Goal: Task Accomplishment & Management: Manage account settings

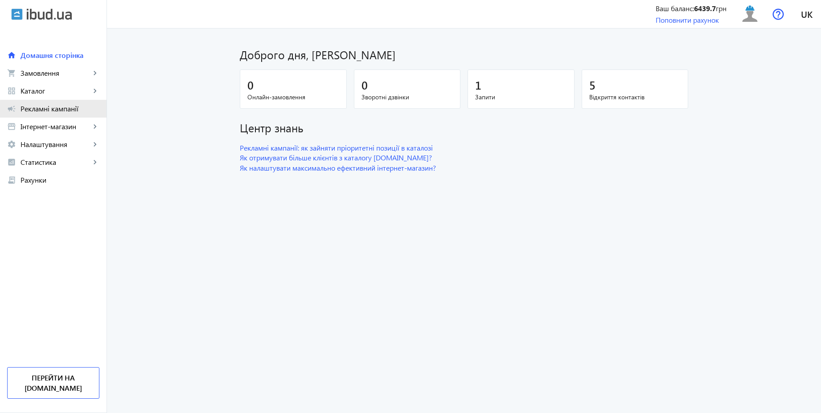
click at [81, 109] on span "Рекламні кампанії" at bounding box center [60, 108] width 79 height 9
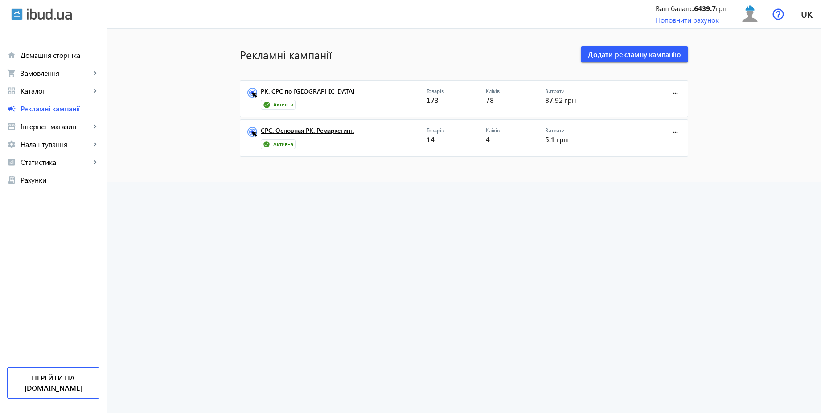
click at [324, 131] on link "CPC. Основная РК. Ремаркетинг." at bounding box center [344, 133] width 166 height 12
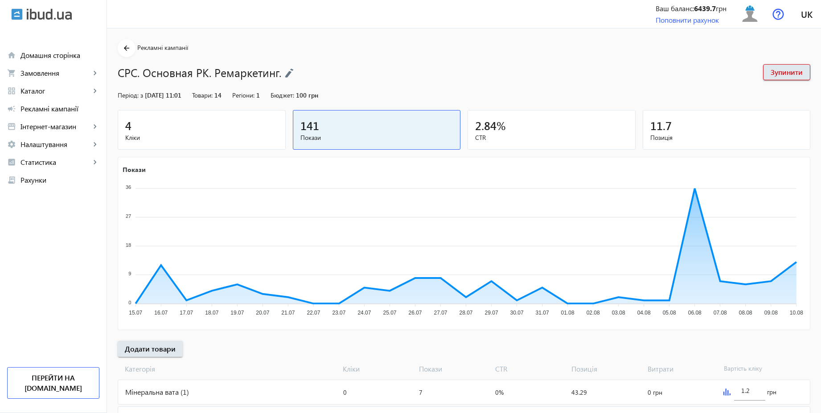
click at [285, 75] on img at bounding box center [289, 73] width 9 height 10
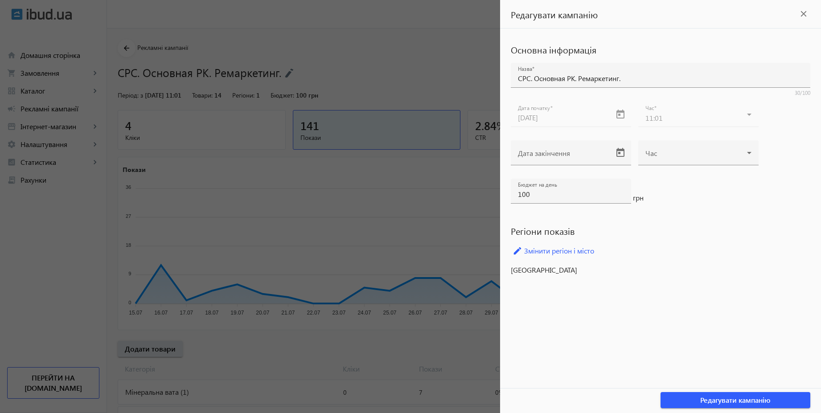
click at [406, 68] on div at bounding box center [410, 206] width 821 height 413
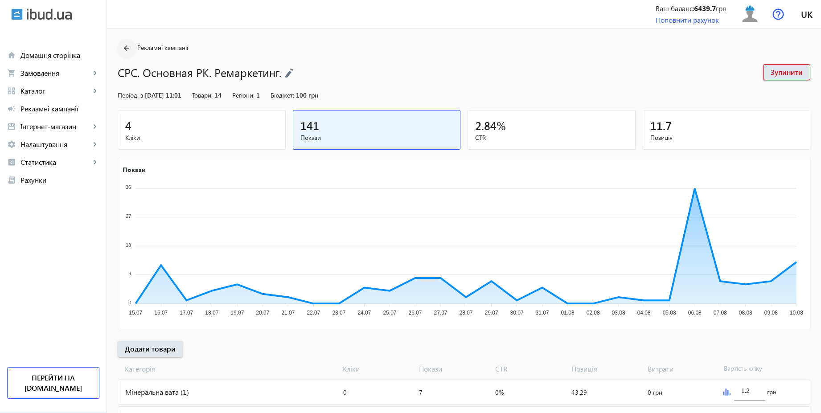
click at [126, 50] on mat-icon "arrow_back" at bounding box center [126, 48] width 11 height 11
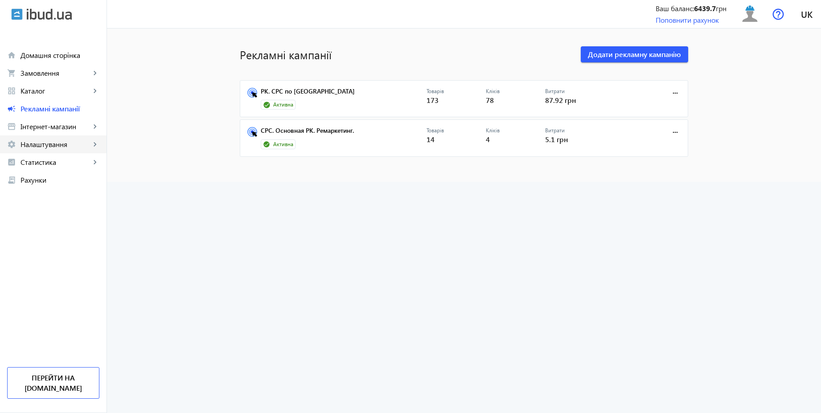
click at [51, 142] on span "Налаштування" at bounding box center [56, 144] width 70 height 9
click at [0, 0] on span "Загальні налаштування" at bounding box center [0, 0] width 0 height 0
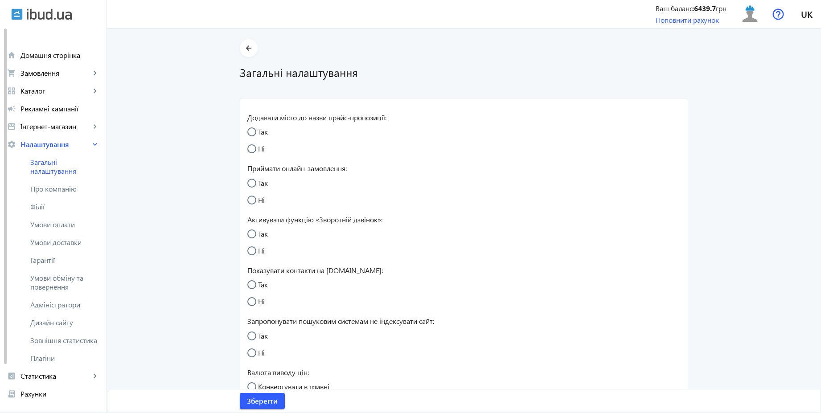
radio input "true"
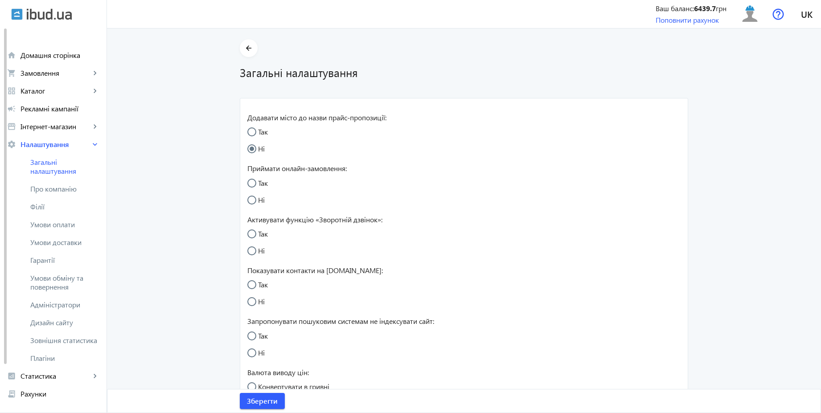
radio input "true"
click at [71, 276] on span "Умови обміну та повернення" at bounding box center [64, 283] width 69 height 18
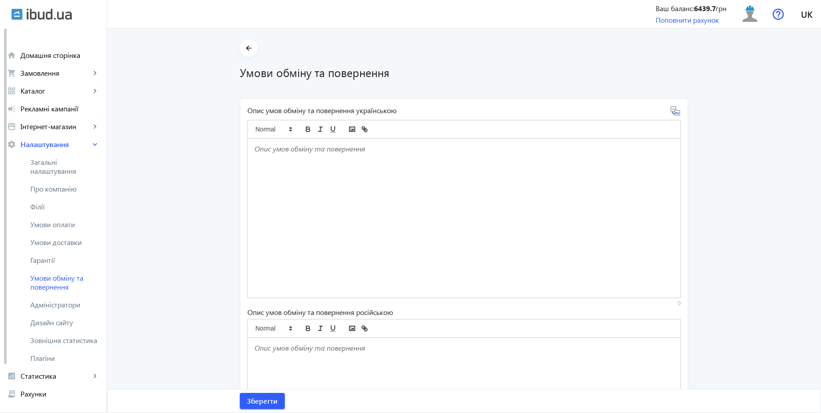
click at [288, 153] on p at bounding box center [463, 149] width 419 height 10
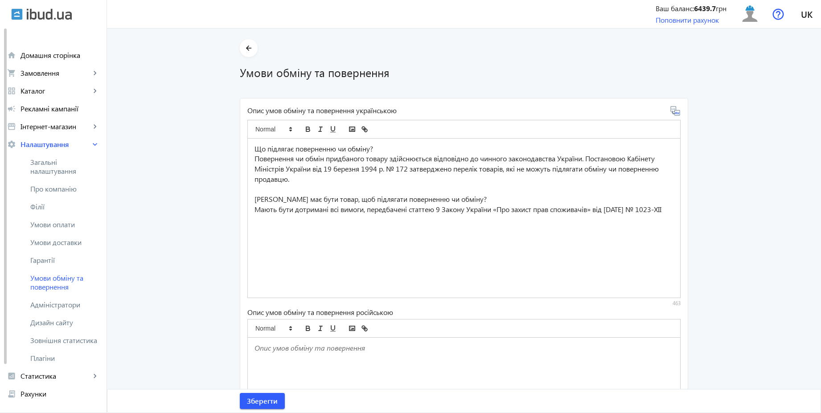
click at [674, 114] on icon at bounding box center [675, 111] width 11 height 11
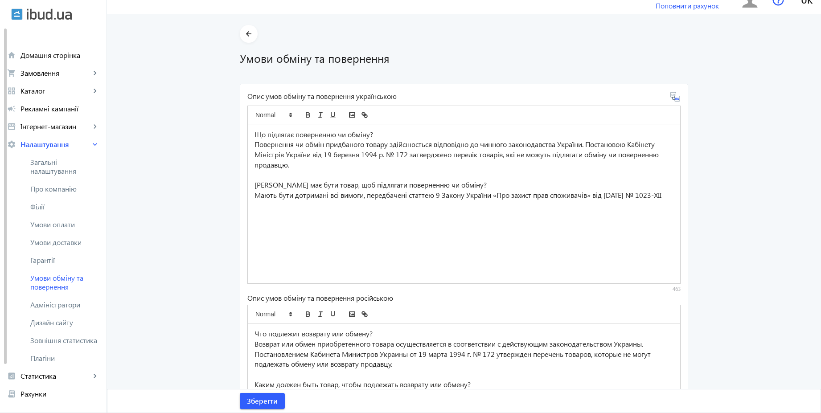
scroll to position [137, 0]
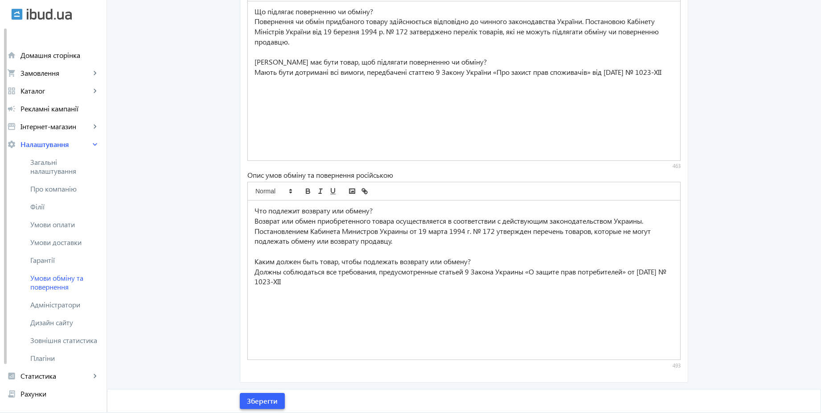
click at [264, 401] on span "Зберегти" at bounding box center [262, 401] width 31 height 10
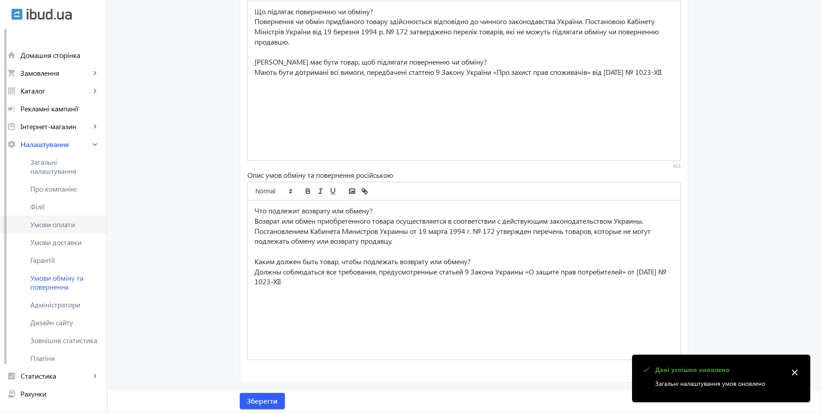
click at [70, 222] on span "Умови оплати" at bounding box center [64, 224] width 69 height 9
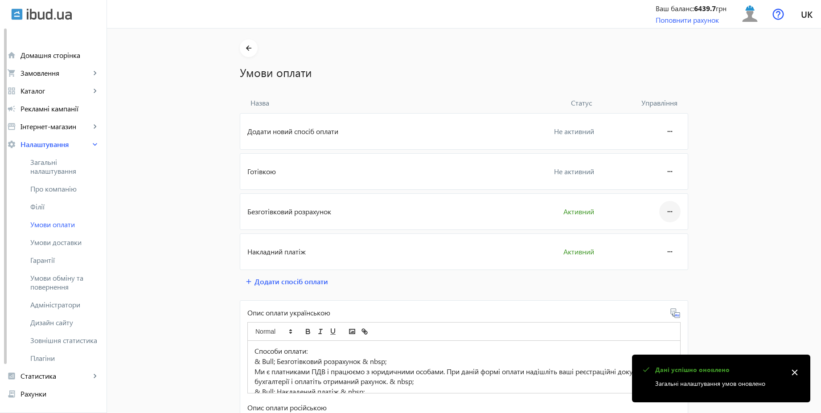
click at [669, 213] on mat-icon "more_horiz" at bounding box center [669, 211] width 11 height 21
click at [664, 234] on span "Редагувати" at bounding box center [653, 236] width 36 height 7
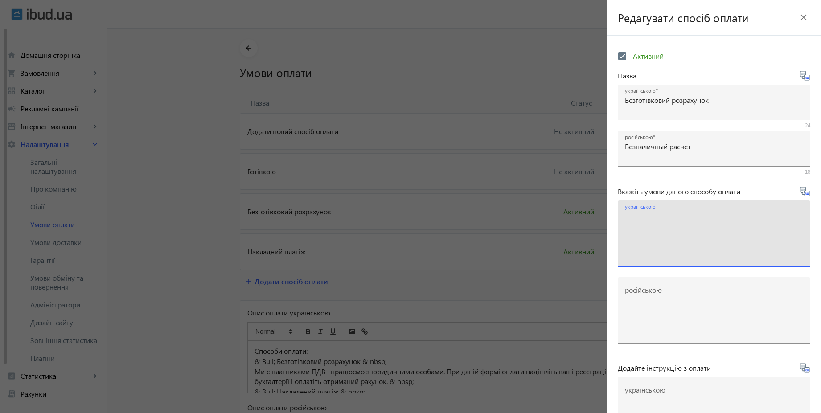
click at [678, 221] on textarea "українською" at bounding box center [714, 237] width 178 height 53
paste textarea "Оплачуйте замовлення переказом із будь-якого банку України чи по реквізитах у с…"
type textarea "Оплачуйте замовлення переказом із будь-якого банку України чи по реквізитах у с…"
click at [801, 194] on icon at bounding box center [805, 191] width 11 height 11
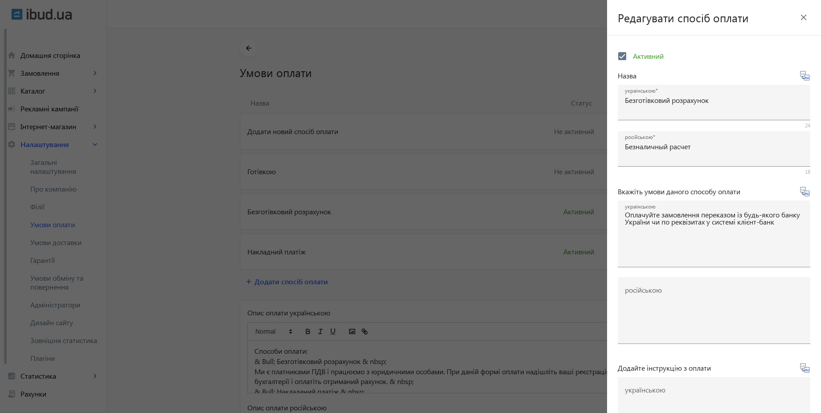
type textarea "Оплачивайте заказ переводом из любого банка или по реквизитам в системе клиент-…"
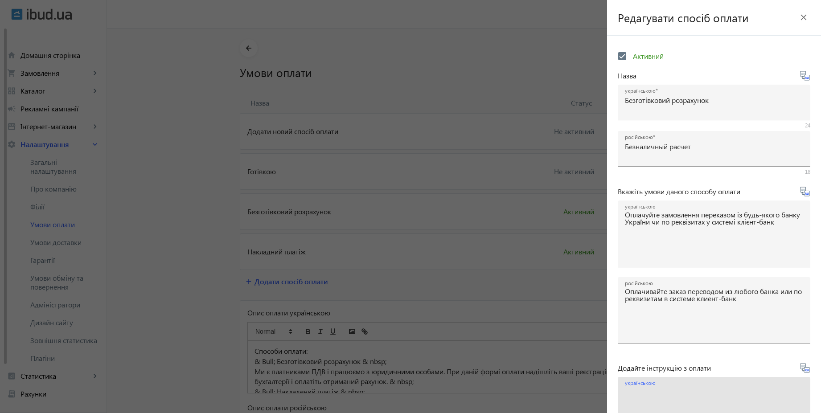
click at [672, 393] on textarea "українською" at bounding box center [714, 414] width 178 height 53
paste textarea "Оплатіть замовлення згідно реквізитів рахунка-фактури"
type textarea "Оплатіть замовлення згідно реквізитів рахунка-фактури"
click at [801, 372] on icon at bounding box center [805, 368] width 11 height 11
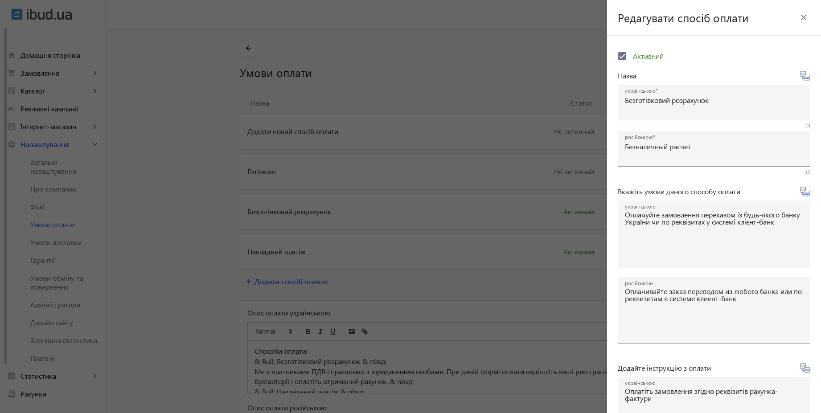
type textarea "Оплатите заказ согласно реквизитам счета-фактуры"
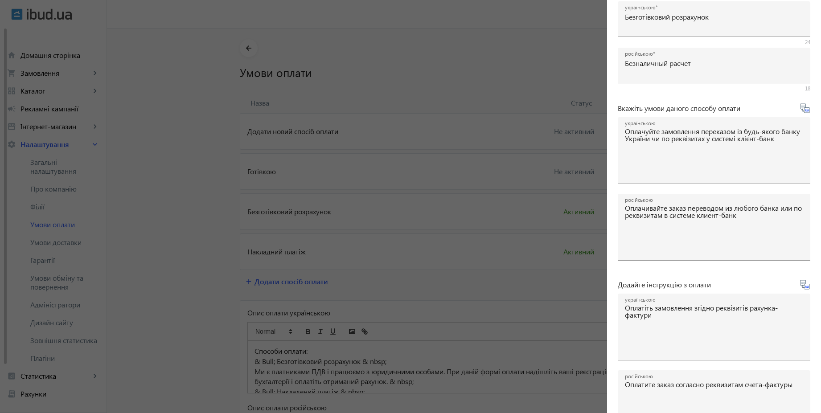
scroll to position [148, 0]
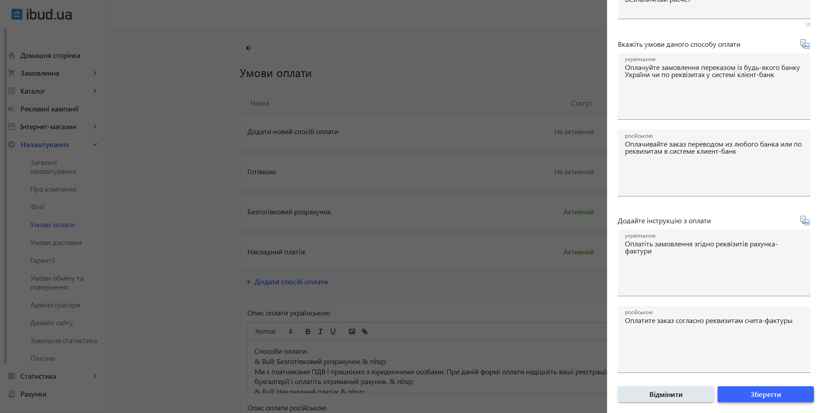
click at [754, 393] on span "Зберегти" at bounding box center [766, 395] width 31 height 10
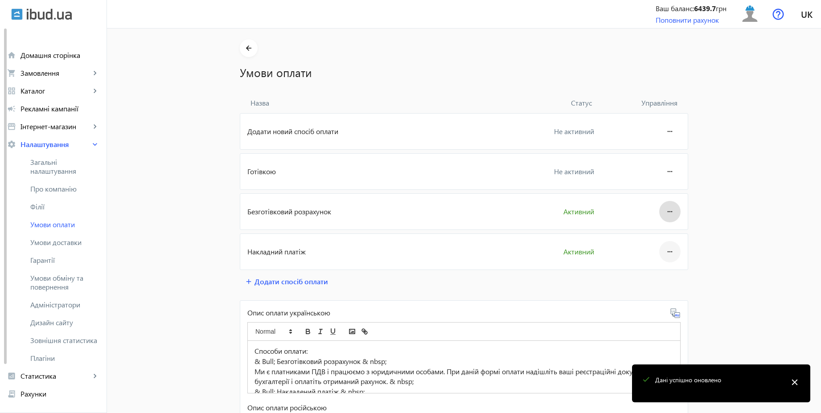
click at [664, 256] on mat-icon "more_horiz" at bounding box center [669, 251] width 11 height 21
click at [661, 261] on div at bounding box center [410, 206] width 821 height 413
click at [664, 254] on mat-icon "more_horiz" at bounding box center [669, 251] width 11 height 21
click at [652, 279] on span "Редагувати" at bounding box center [653, 276] width 36 height 7
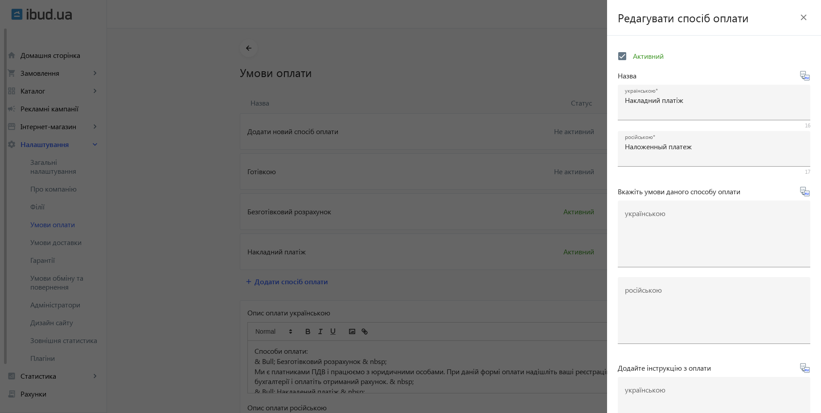
click at [476, 59] on div at bounding box center [410, 206] width 821 height 413
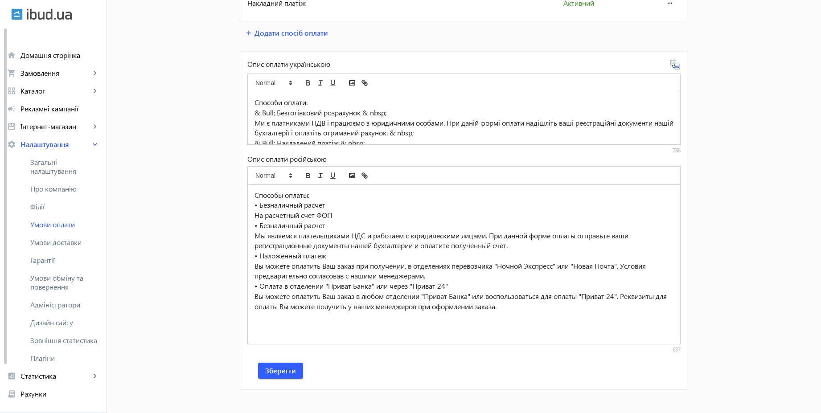
scroll to position [258, 0]
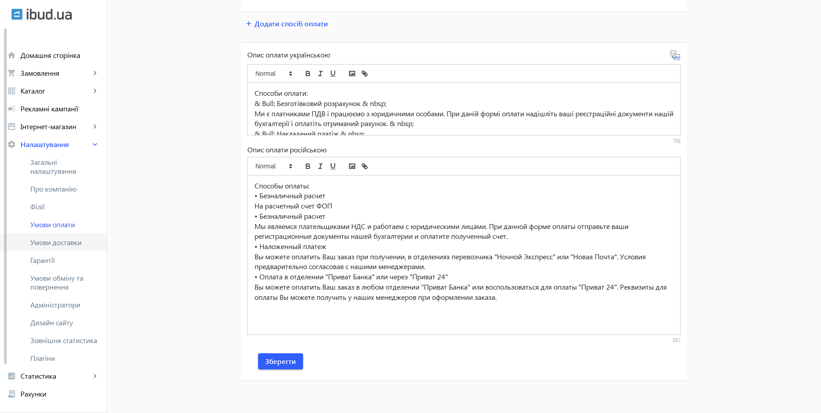
click at [77, 242] on span "Умови доставки" at bounding box center [64, 242] width 69 height 9
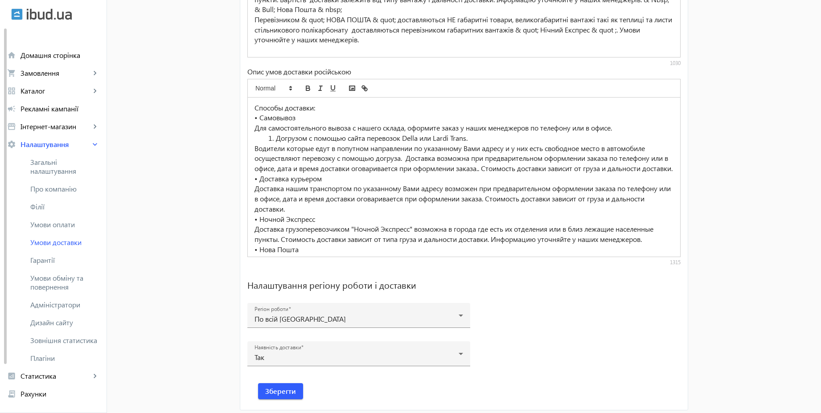
scroll to position [553, 0]
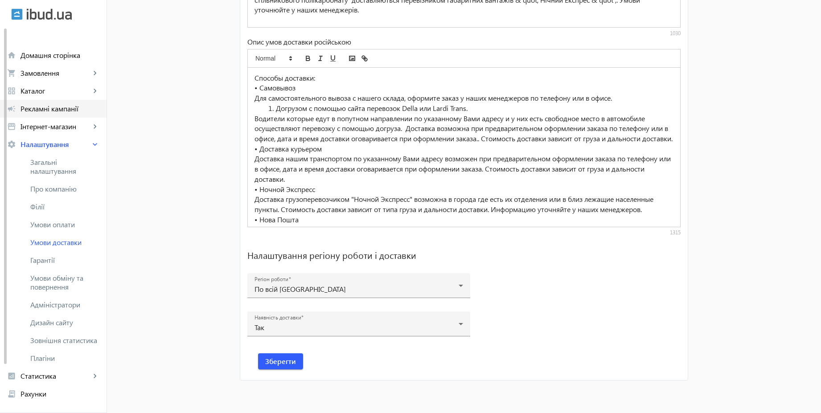
click at [72, 116] on link "campaign Рекламні кампанії" at bounding box center [53, 109] width 107 height 18
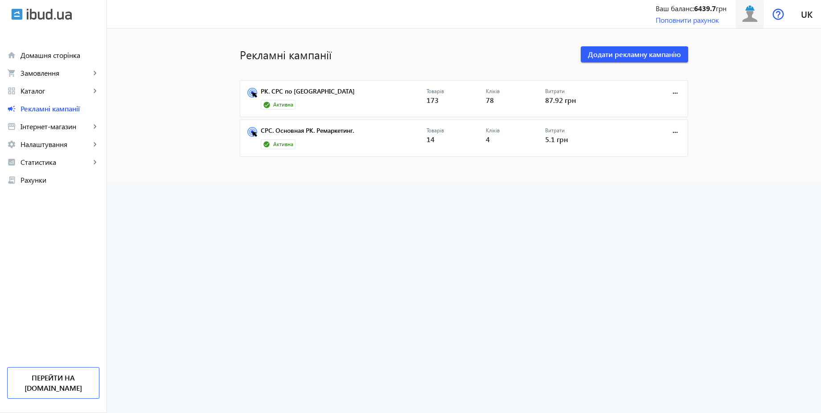
click at [747, 13] on img at bounding box center [750, 14] width 20 height 20
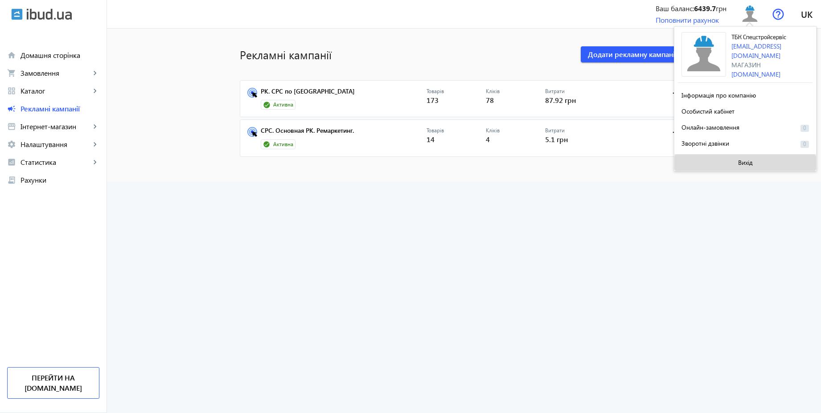
click at [734, 160] on span at bounding box center [745, 162] width 142 height 21
